Goal: Task Accomplishment & Management: Complete application form

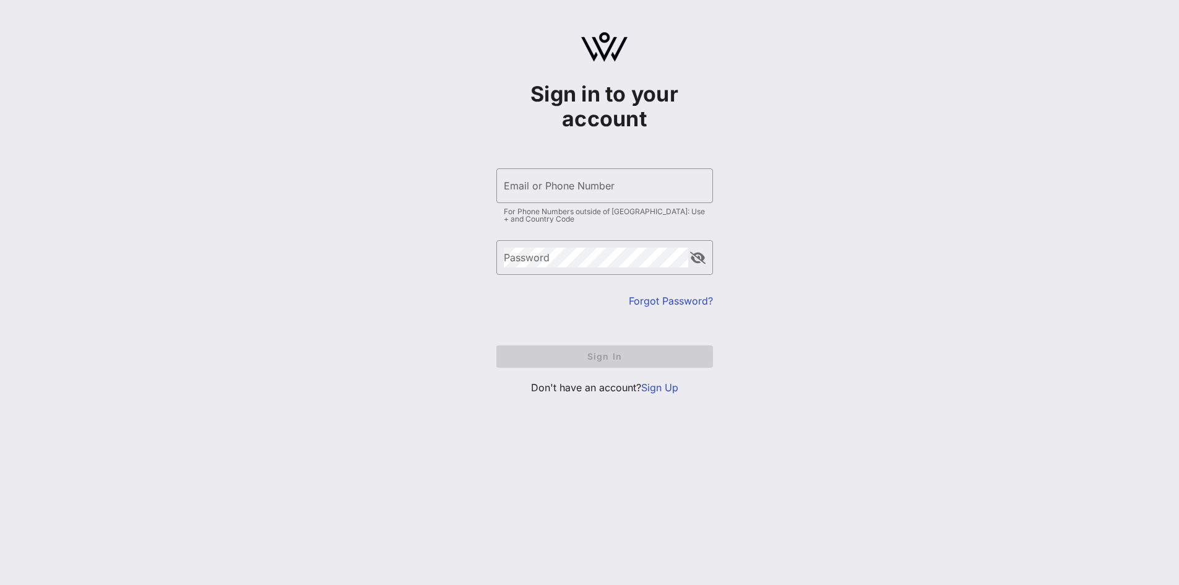
click at [652, 392] on link "Sign Up" at bounding box center [659, 387] width 37 height 12
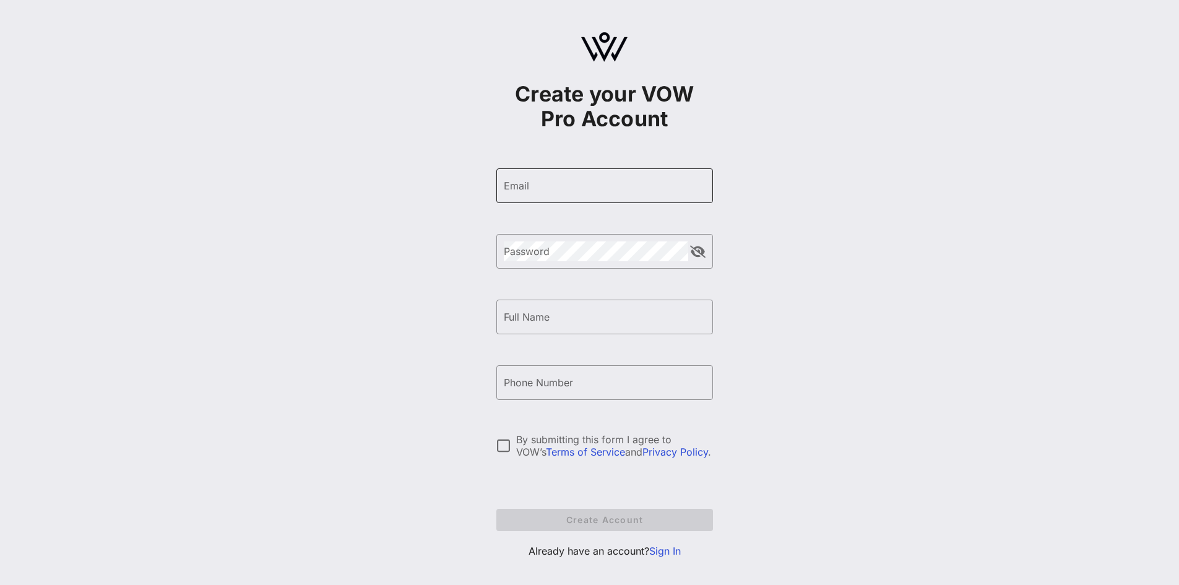
click at [600, 186] on input "Email" at bounding box center [605, 186] width 202 height 20
type input "[PERSON_NAME][EMAIL_ADDRESS][PERSON_NAME][DOMAIN_NAME]"
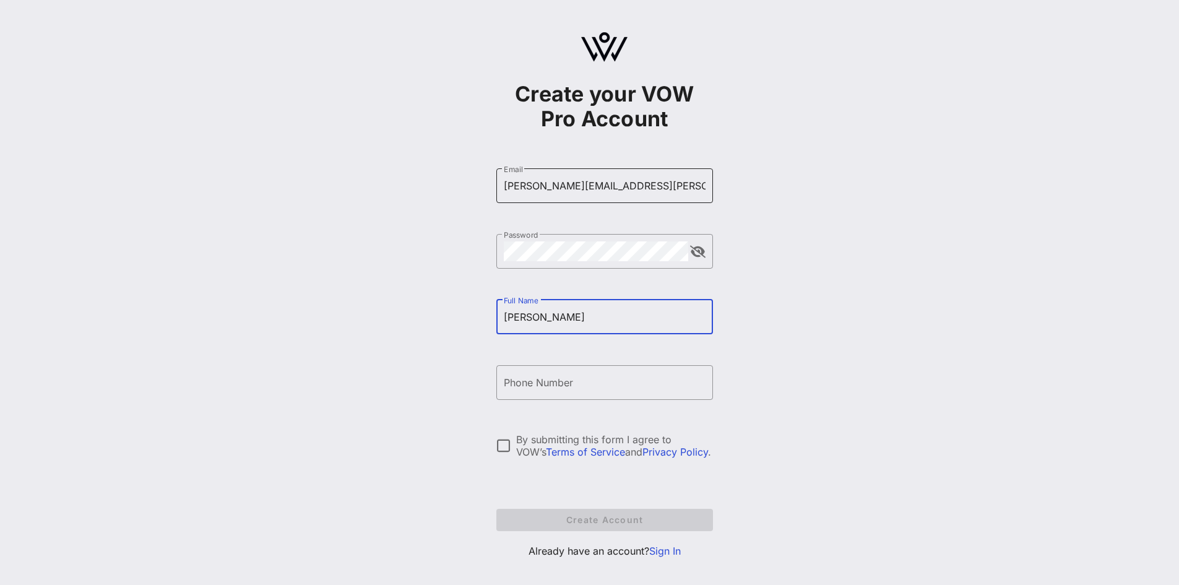
type input "[PERSON_NAME]"
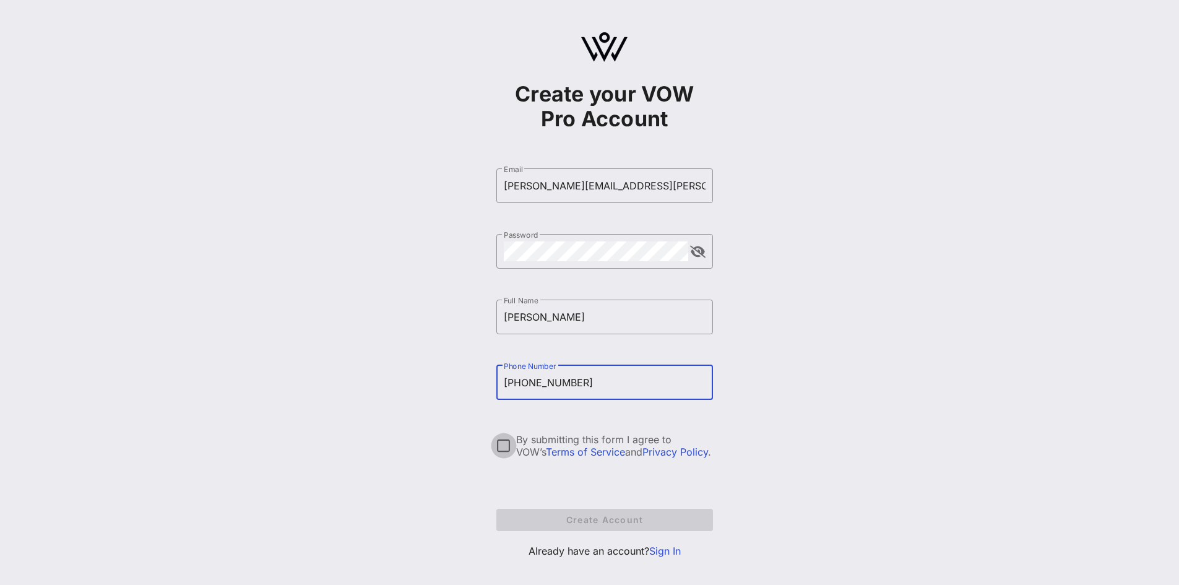
type input "[PHONE_NUMBER]"
click at [507, 446] on div at bounding box center [503, 445] width 21 height 21
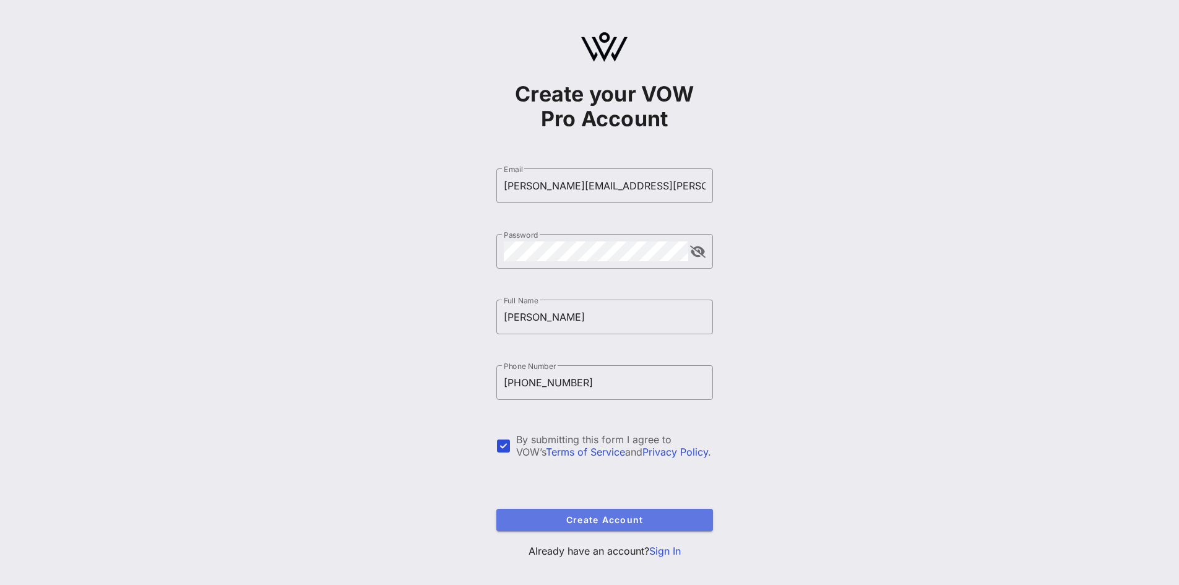
click at [567, 517] on span "Create Account" at bounding box center [604, 519] width 197 height 11
